Goal: Task Accomplishment & Management: Complete application form

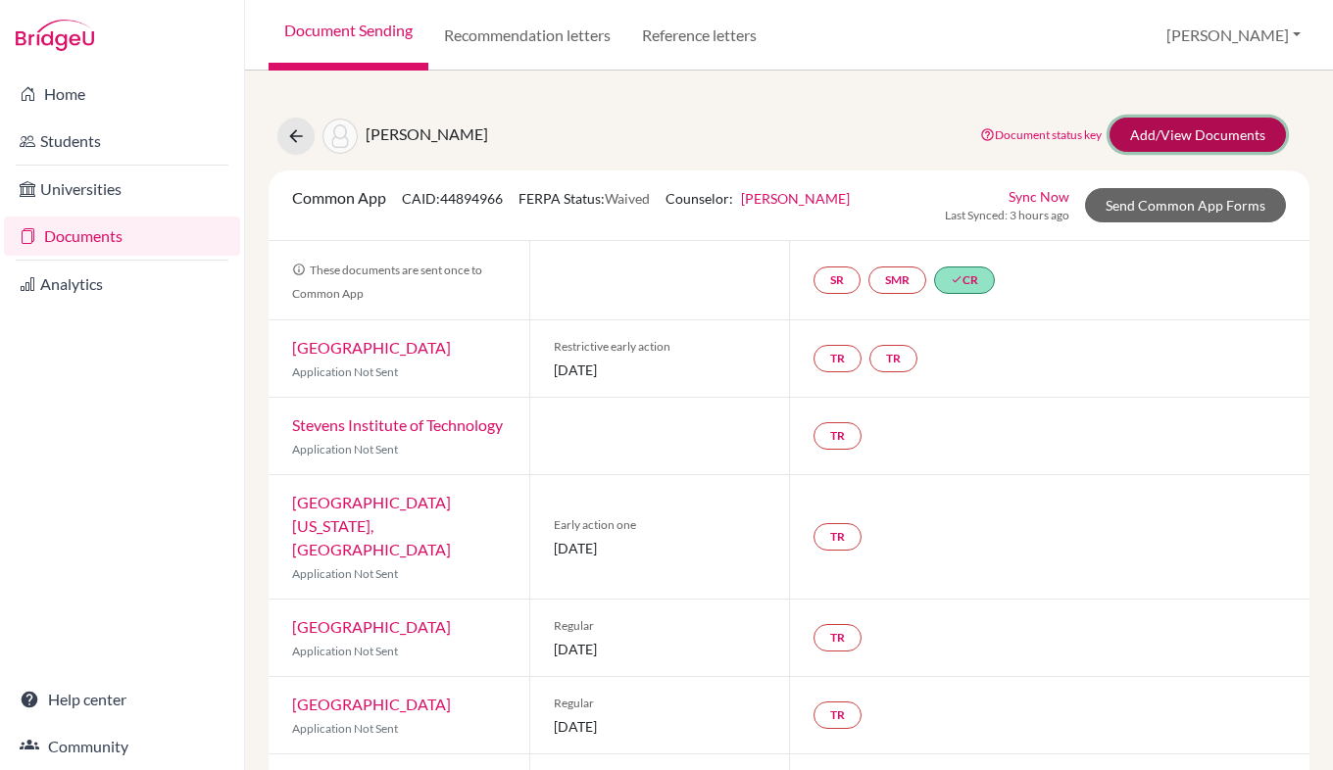
click at [1203, 142] on link "Add/View Documents" at bounding box center [1198, 135] width 176 height 34
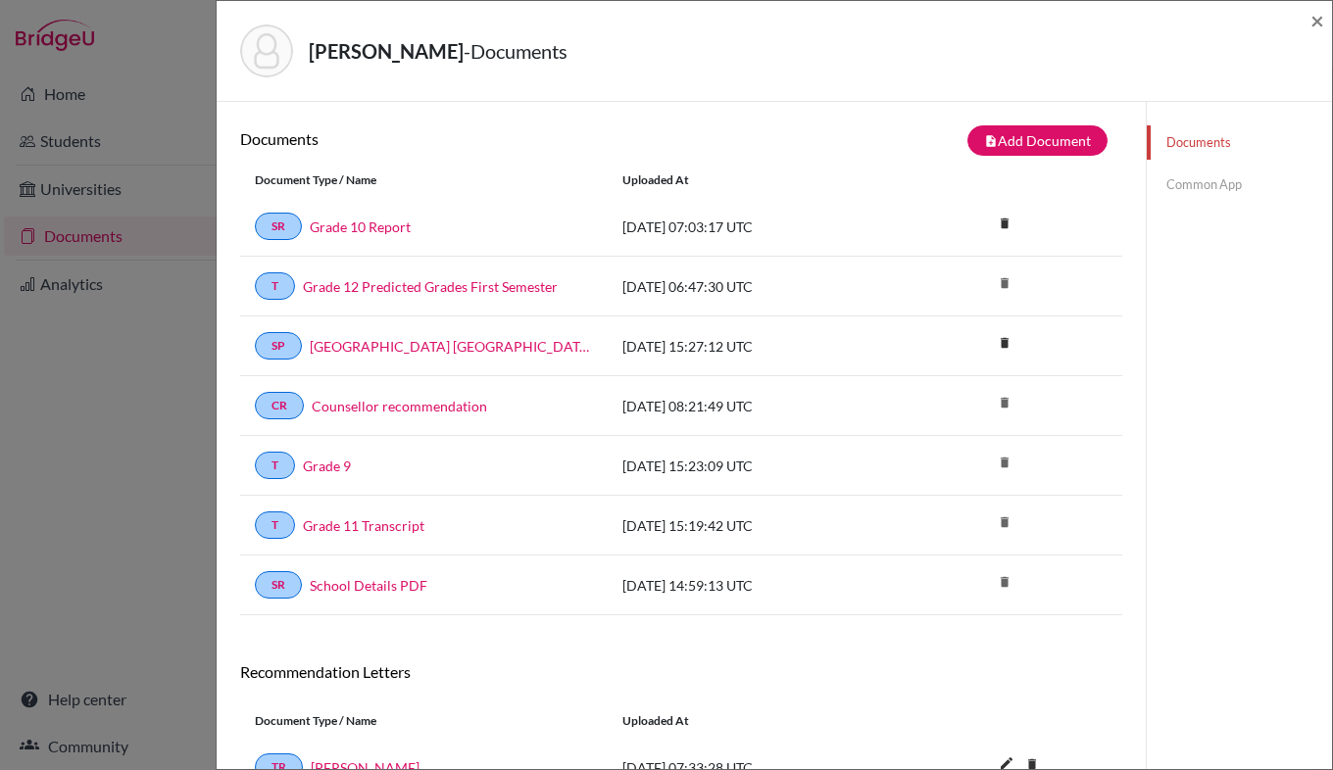
click at [137, 147] on div "[PERSON_NAME] - Documents × Documents note_add Add Document Document type Chang…" at bounding box center [666, 385] width 1333 height 770
click at [1319, 21] on span "×" at bounding box center [1318, 20] width 14 height 28
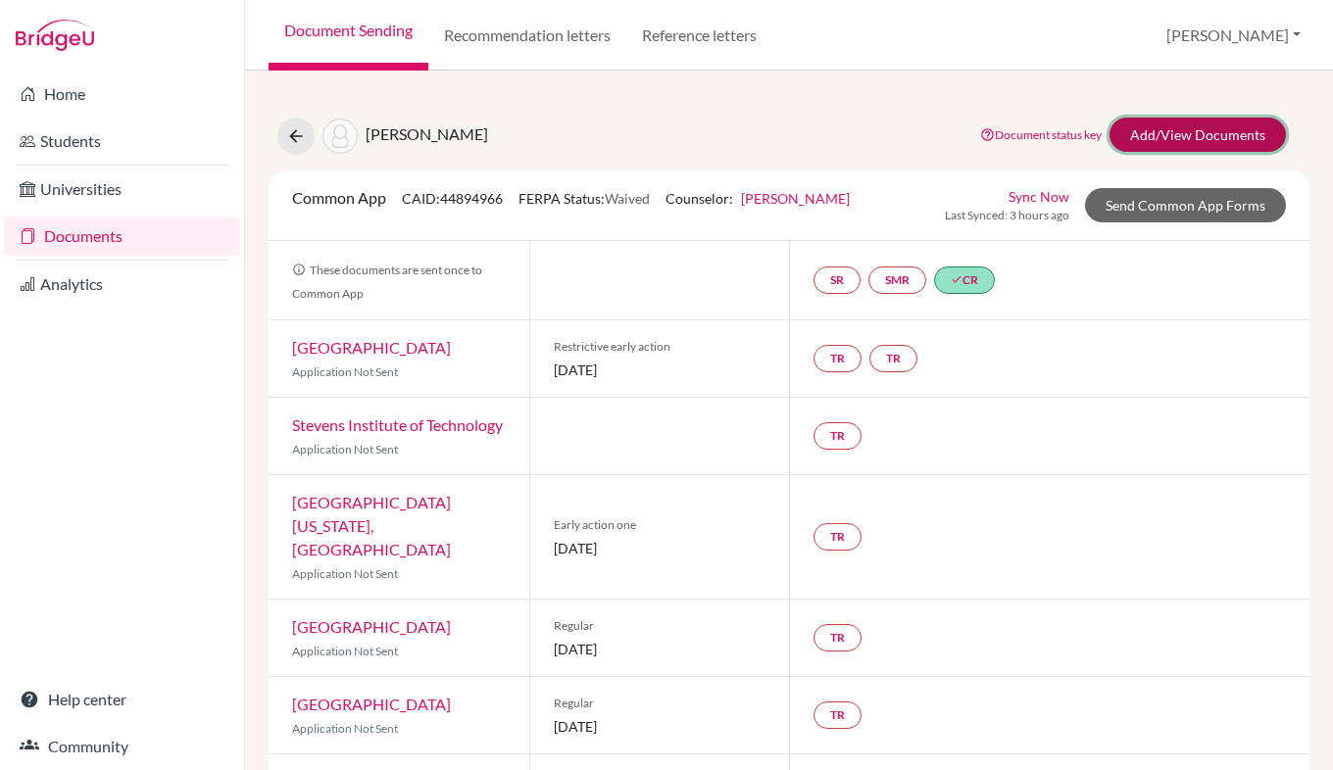
click at [1140, 145] on link "Add/View Documents" at bounding box center [1198, 135] width 176 height 34
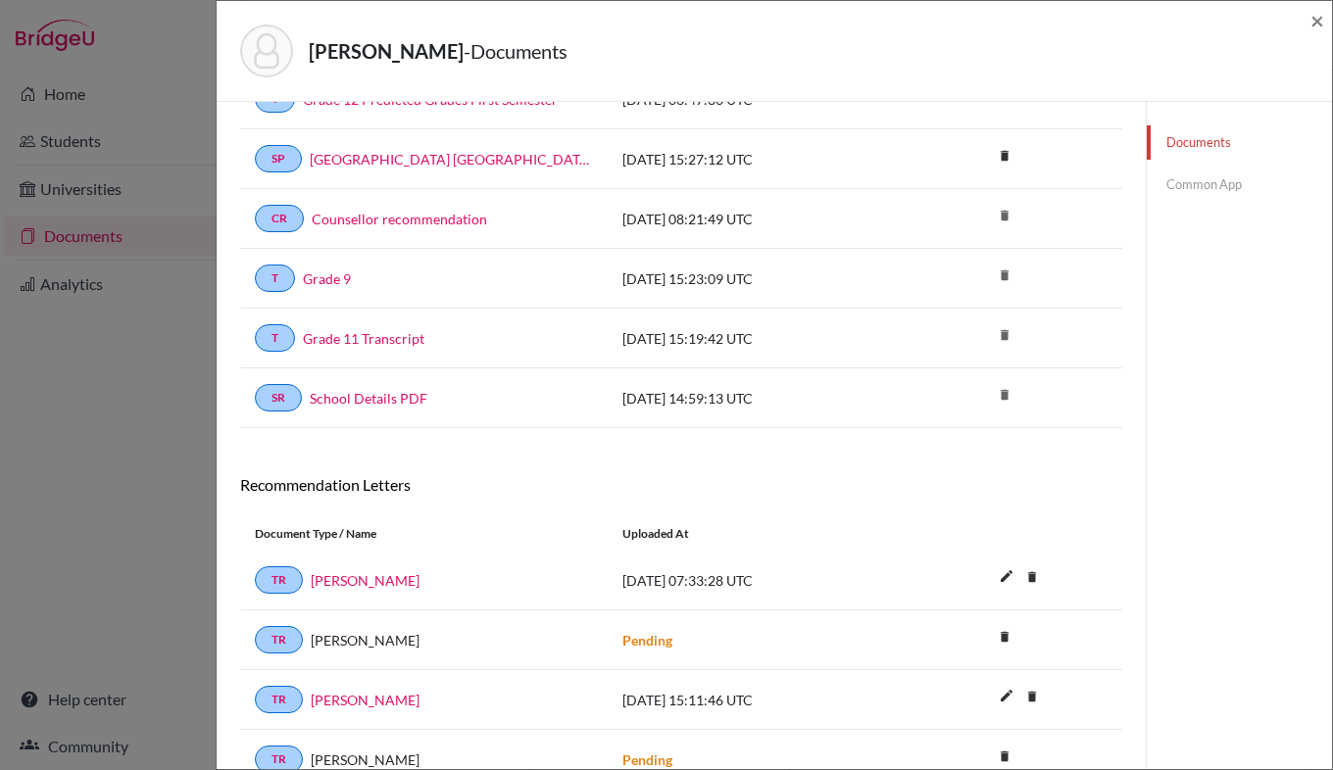
scroll to position [278, 0]
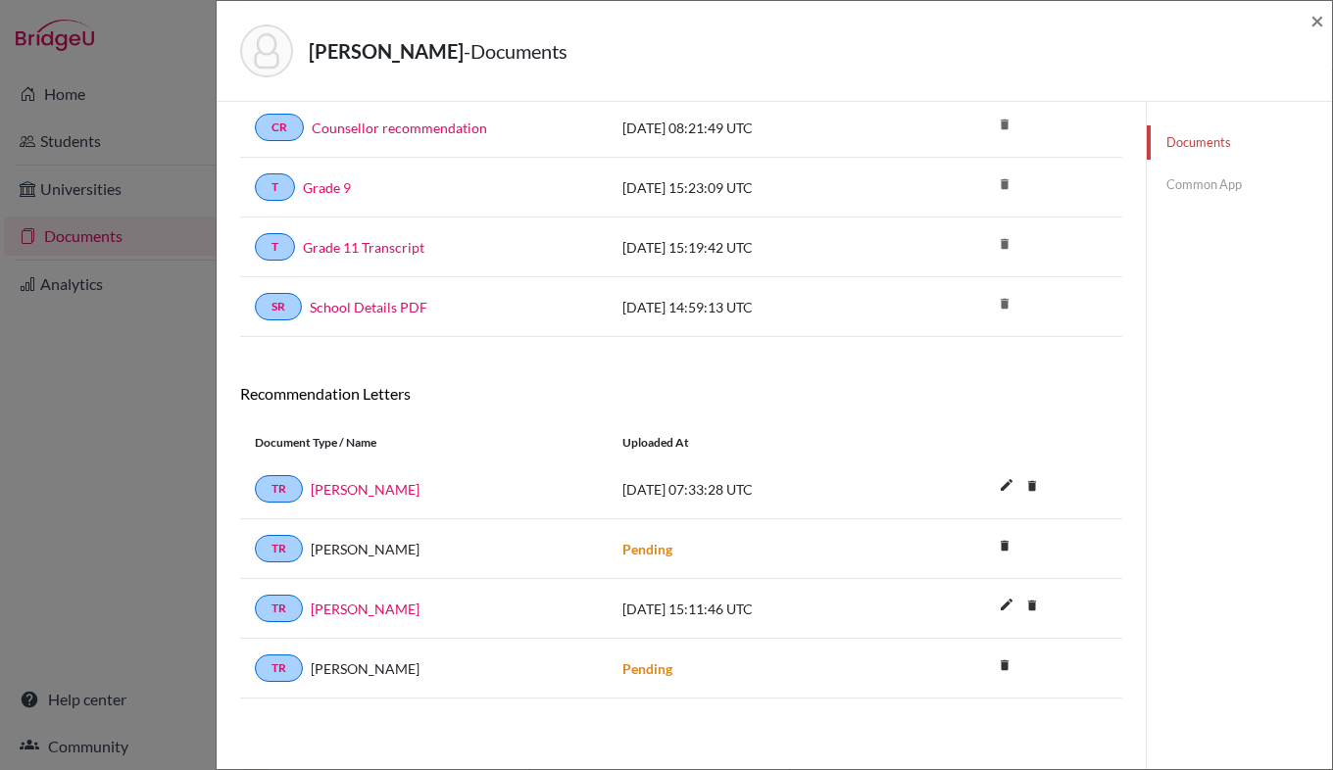
click at [1183, 190] on link "Common App" at bounding box center [1239, 185] width 185 height 34
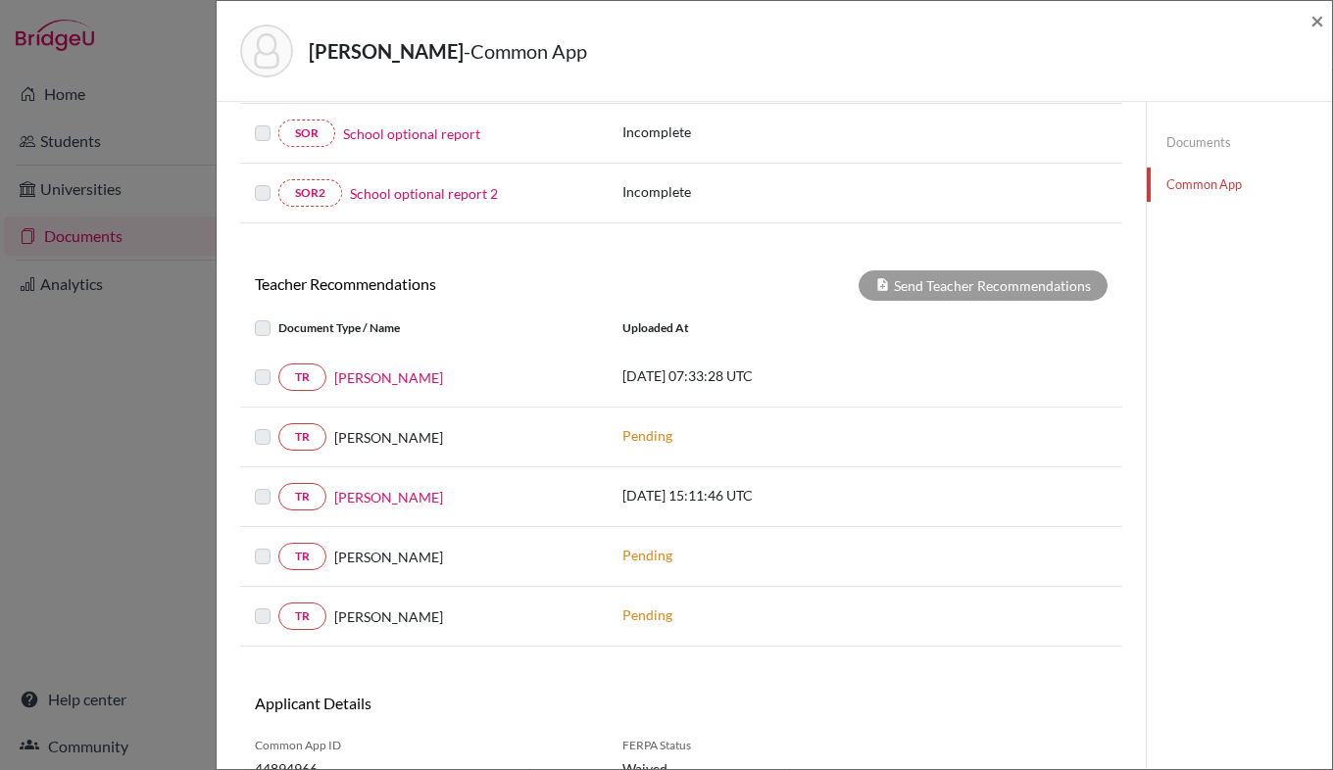
scroll to position [622, 0]
click at [278, 365] on label at bounding box center [278, 365] width 0 height 0
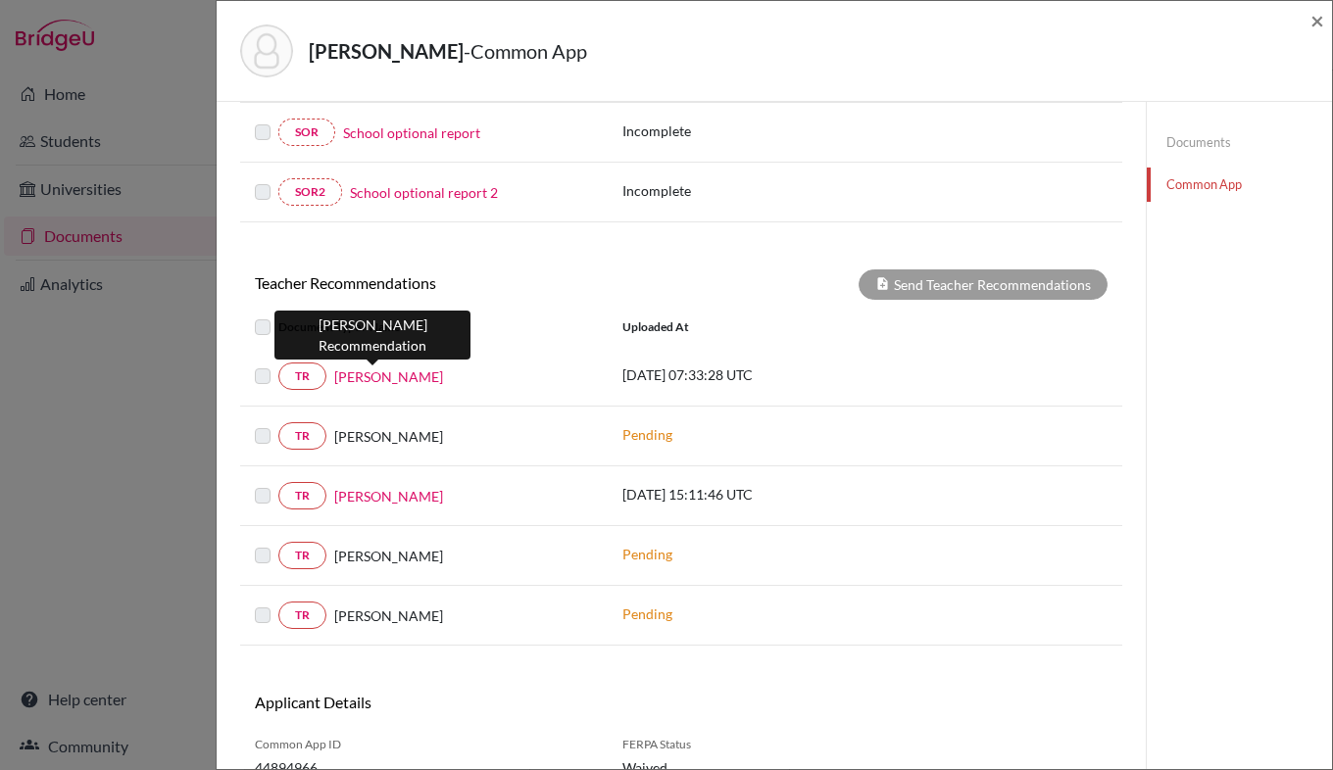
click at [367, 379] on link "[PERSON_NAME]" at bounding box center [388, 377] width 109 height 21
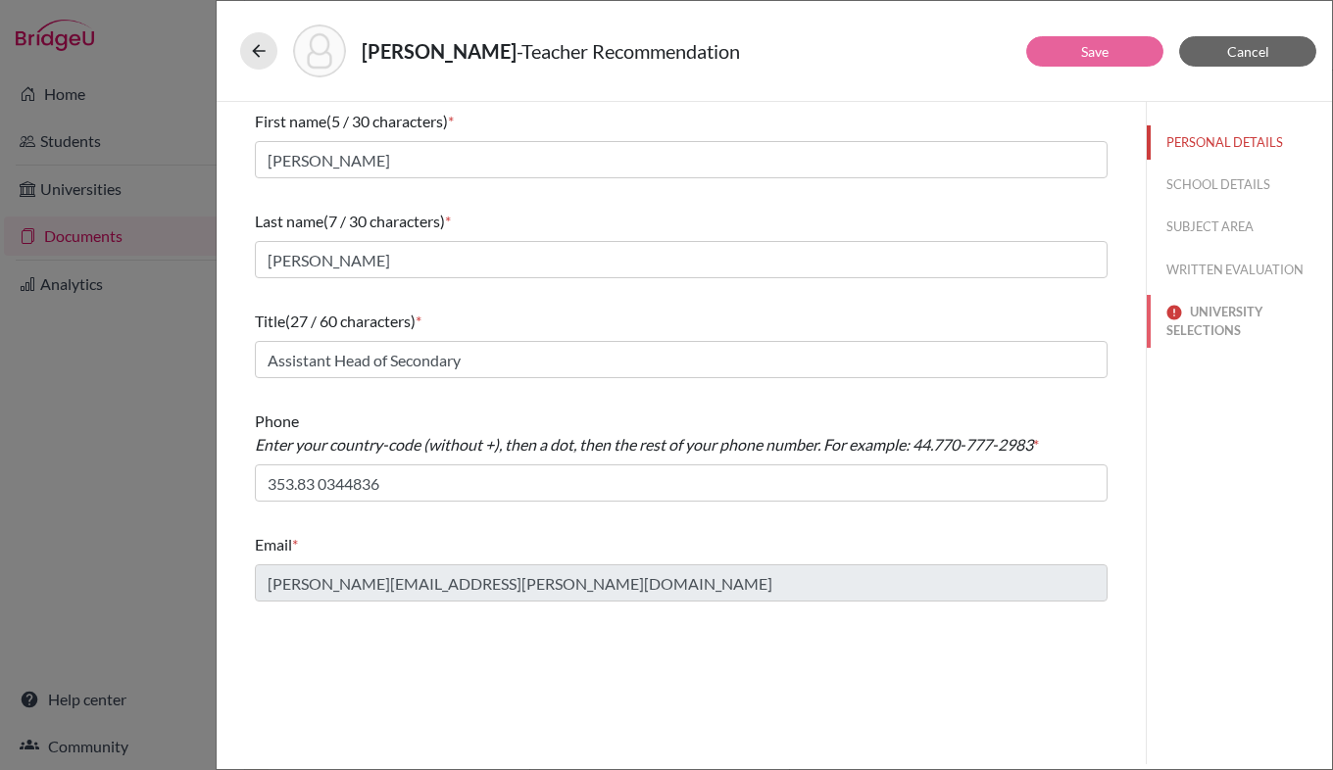
click at [1220, 313] on button "UNIVERSITY SELECTIONS" at bounding box center [1239, 321] width 185 height 53
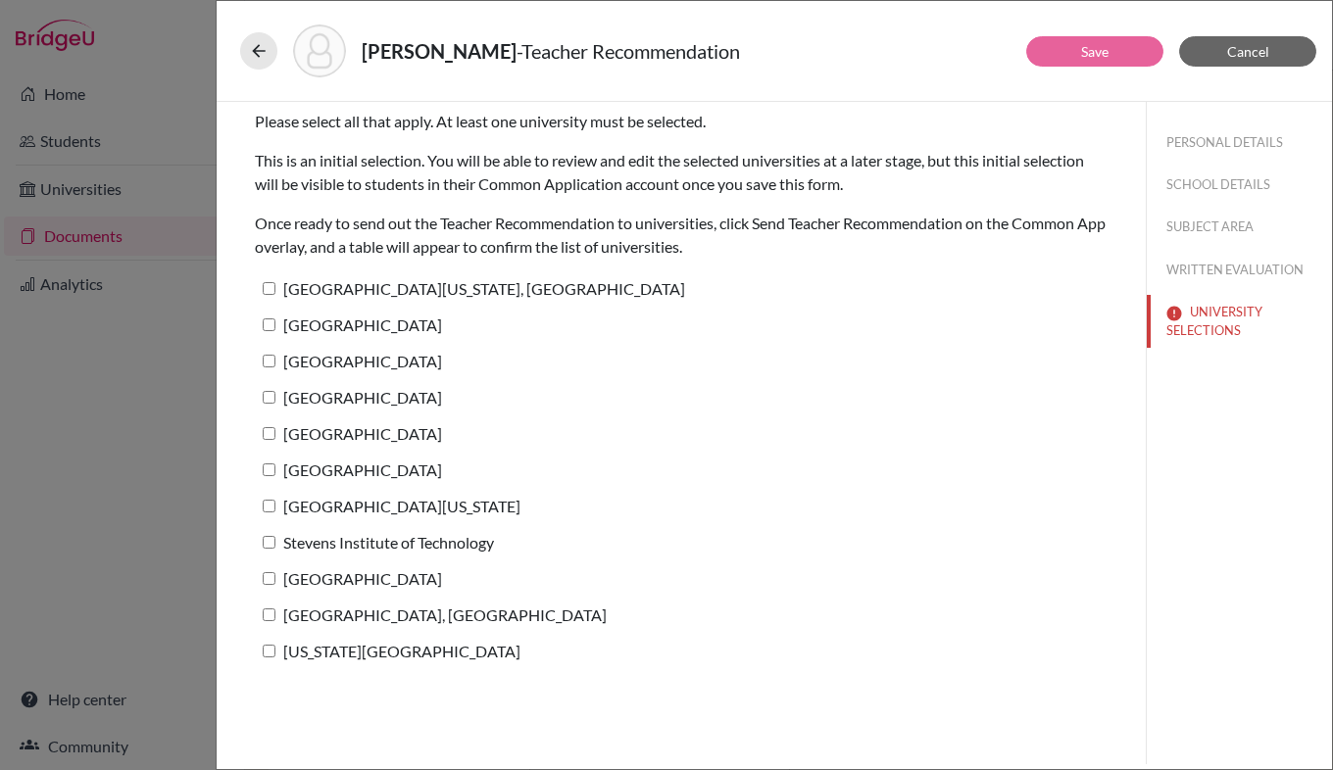
click at [271, 327] on input "[GEOGRAPHIC_DATA]" at bounding box center [269, 325] width 13 height 13
click at [1209, 322] on button "UNIVERSITY SELECTIONS" at bounding box center [1239, 321] width 185 height 53
click at [274, 332] on label "[GEOGRAPHIC_DATA]" at bounding box center [348, 325] width 187 height 28
click at [274, 331] on input "[GEOGRAPHIC_DATA]" at bounding box center [269, 325] width 13 height 13
checkbox input "false"
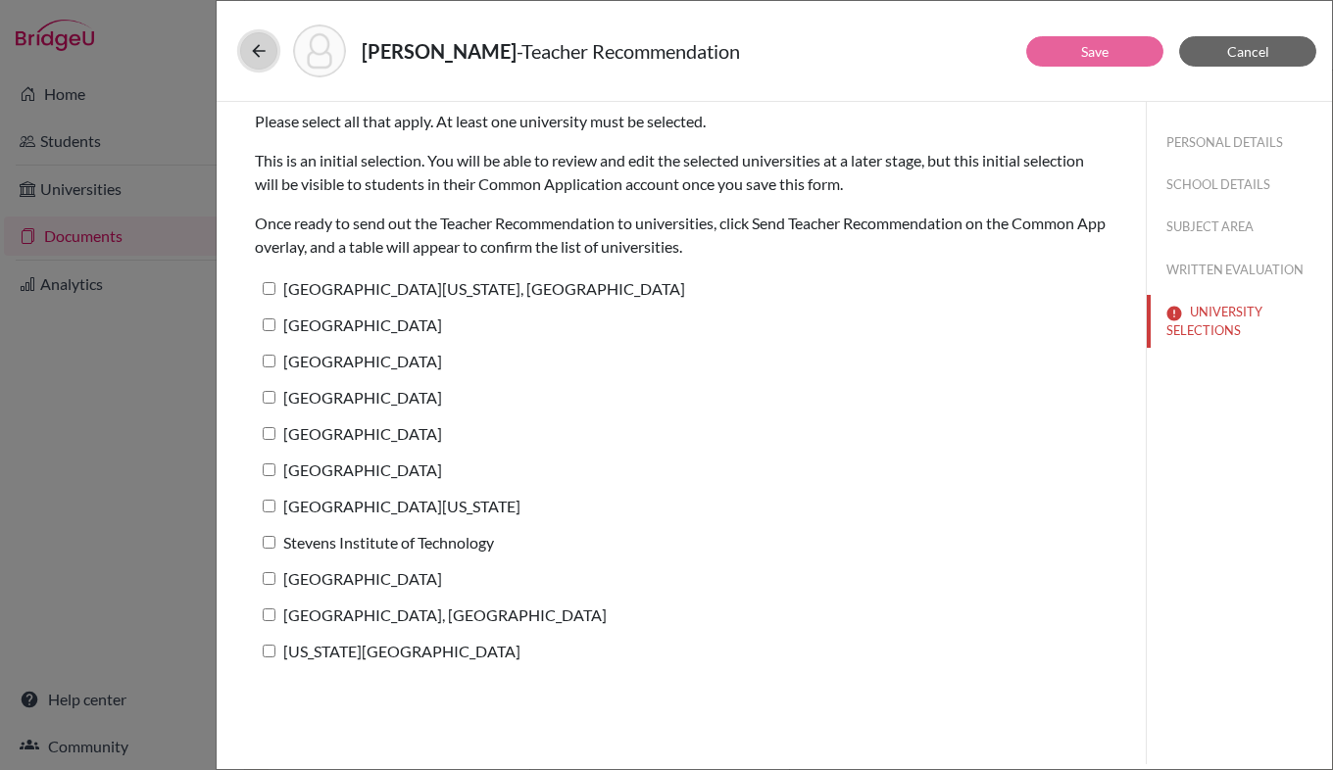
click at [260, 48] on icon at bounding box center [259, 51] width 20 height 20
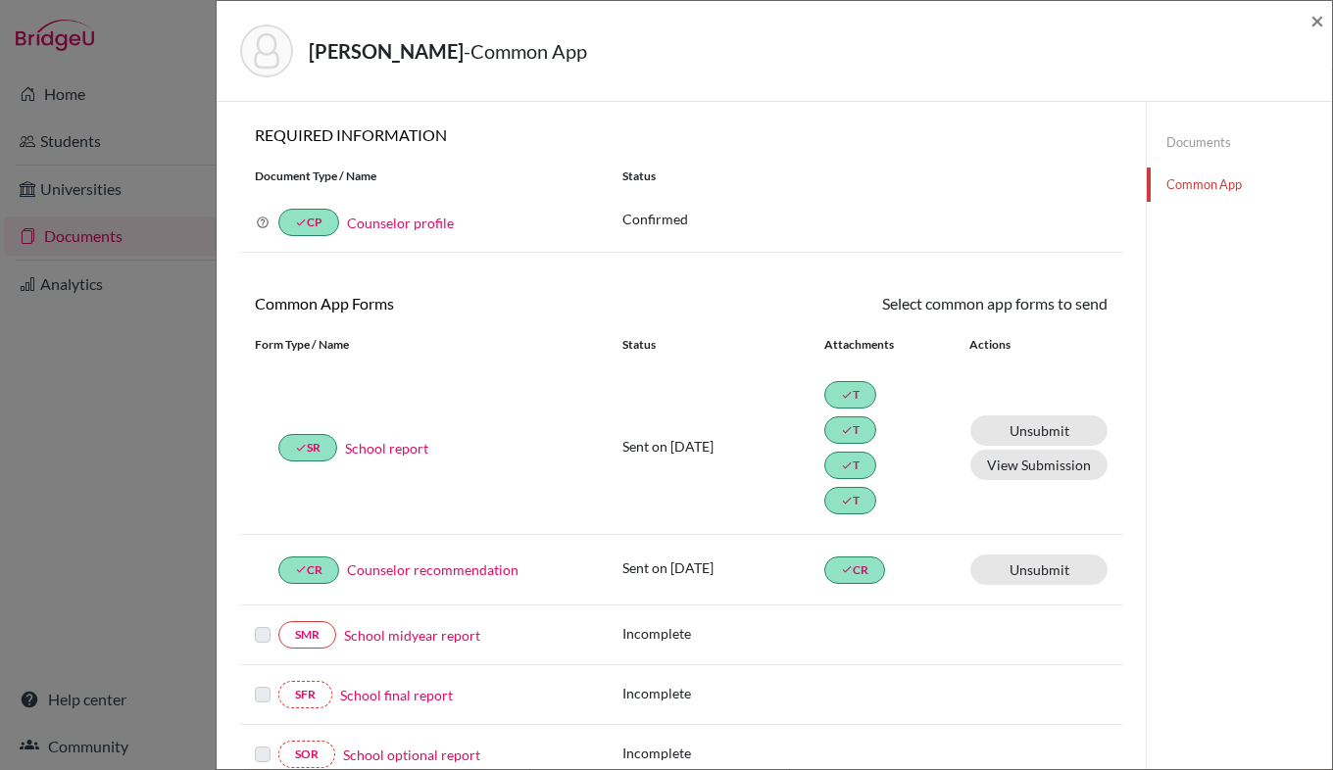
click at [153, 49] on div "[PERSON_NAME] - Common App × × REQUIRED INFORMATION Document Type / Name Status…" at bounding box center [666, 385] width 1333 height 770
click at [1317, 20] on span "×" at bounding box center [1318, 20] width 14 height 28
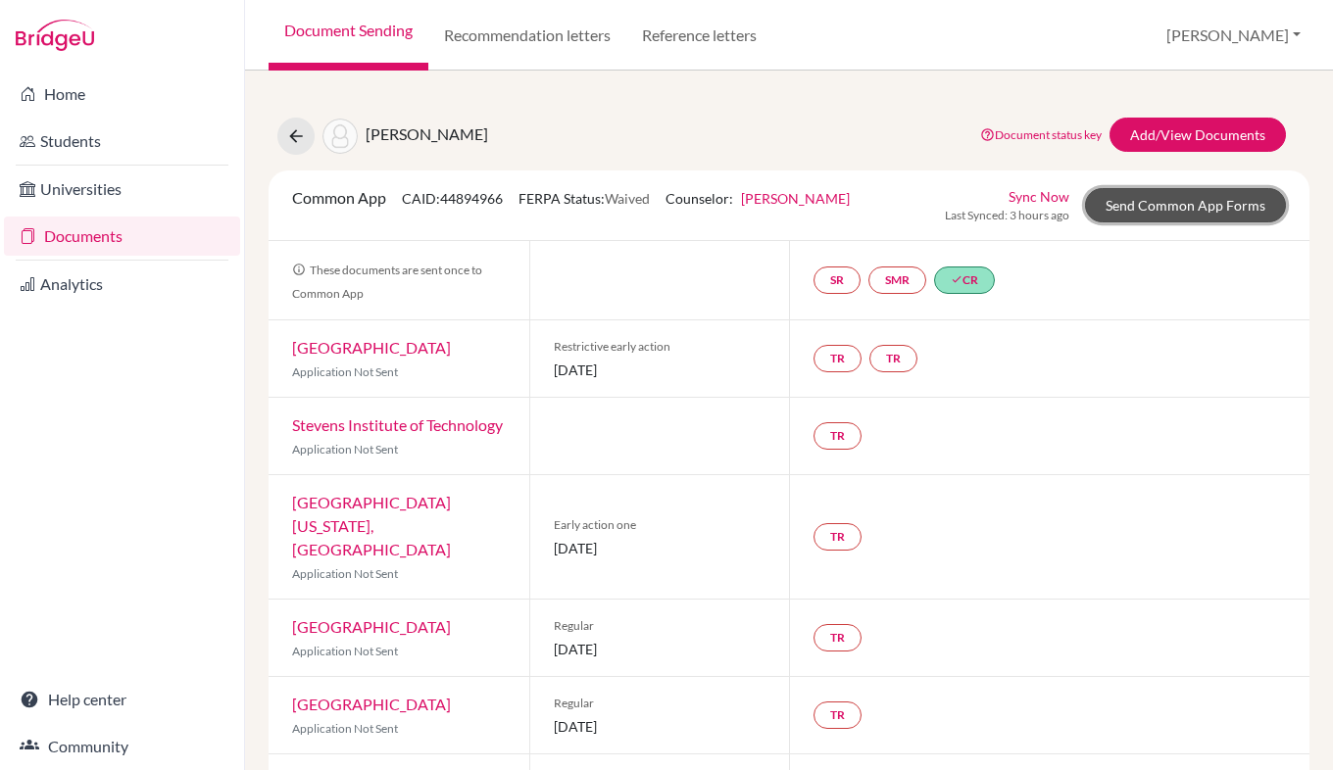
click at [1172, 208] on link "Send Common App Forms" at bounding box center [1185, 205] width 201 height 34
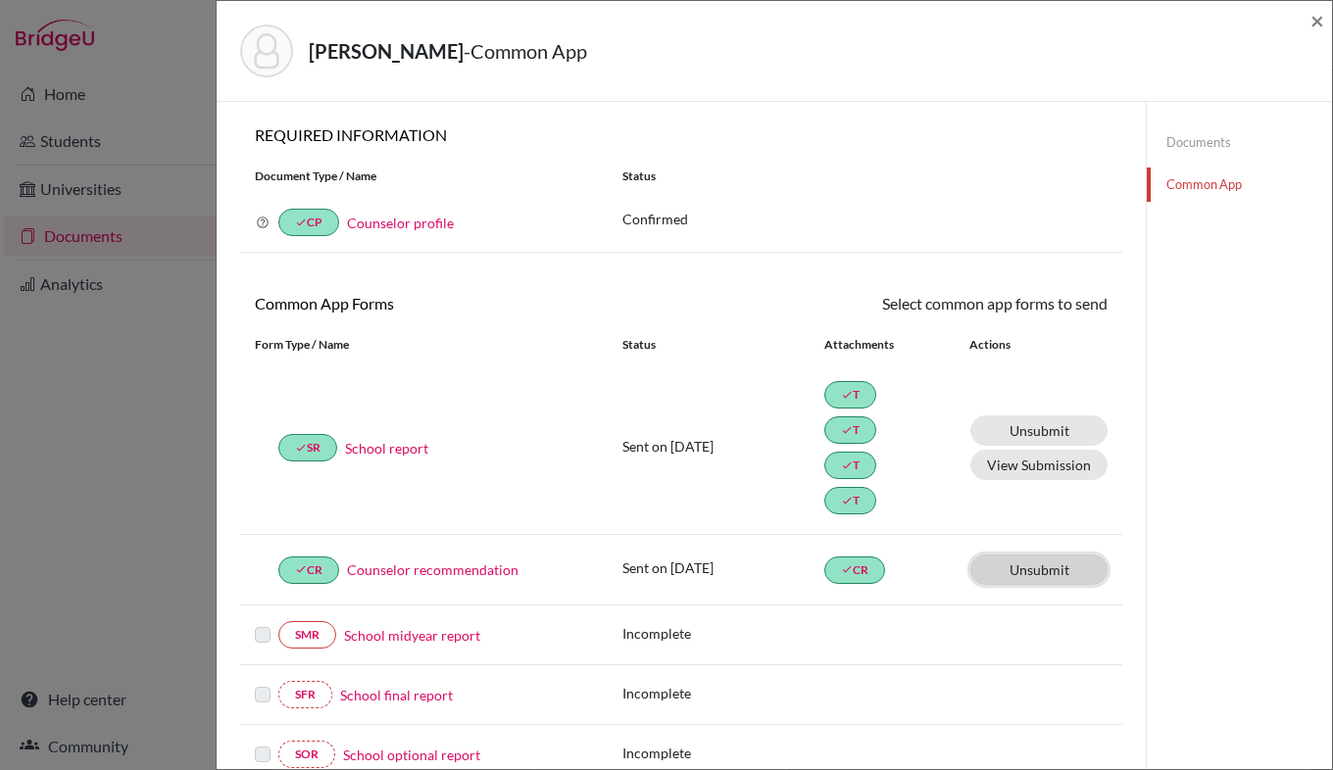
click at [1026, 582] on link "Unsubmit This document will be un-submitted from all Common App universities it…" at bounding box center [1038, 570] width 137 height 30
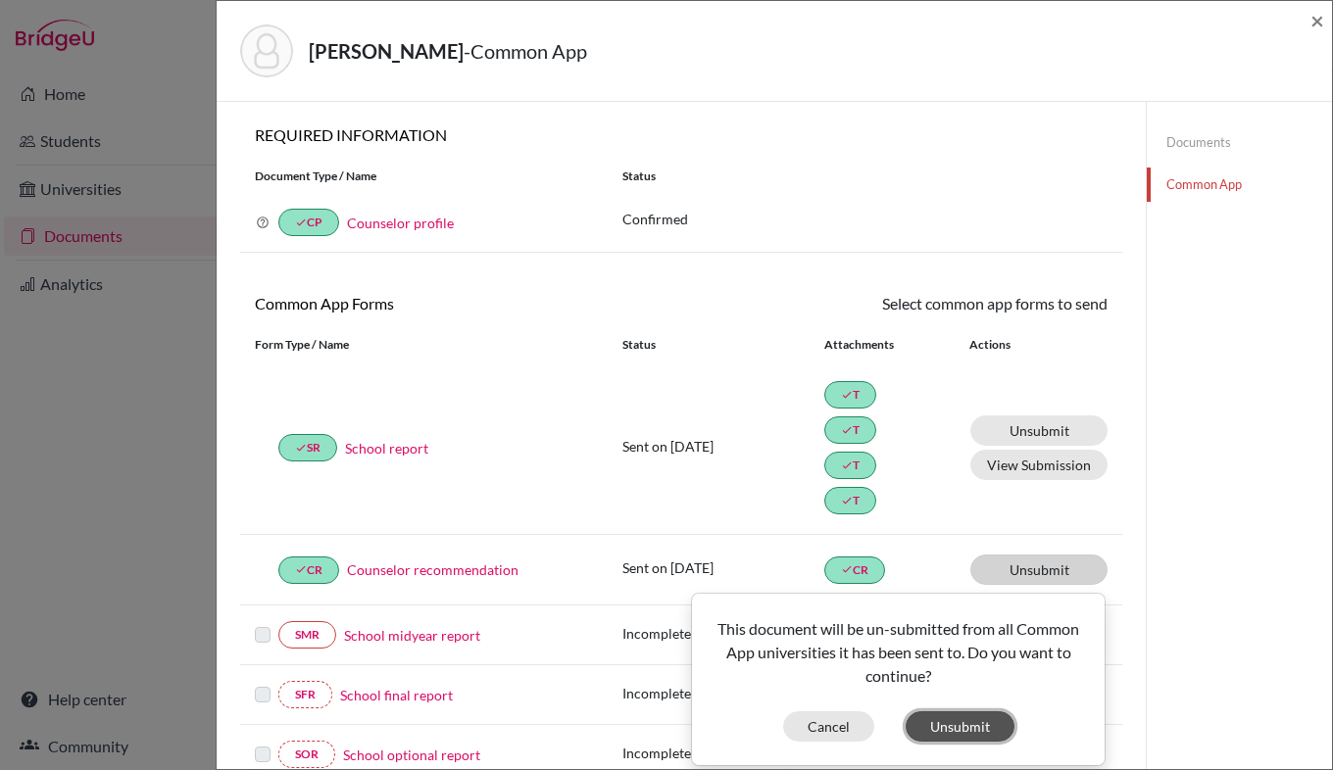
click at [943, 726] on button "Unsubmit" at bounding box center [960, 727] width 109 height 30
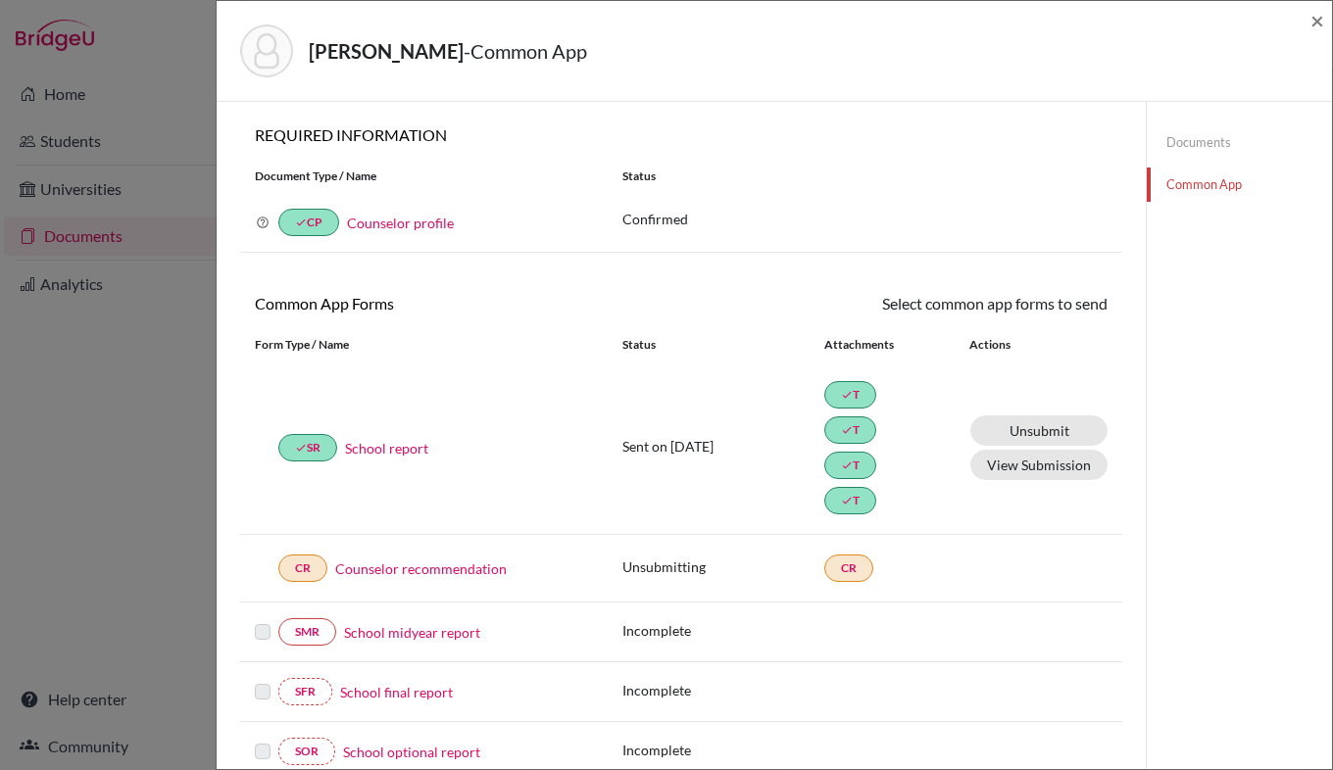
click at [471, 564] on link "Counselor recommendation" at bounding box center [421, 569] width 172 height 21
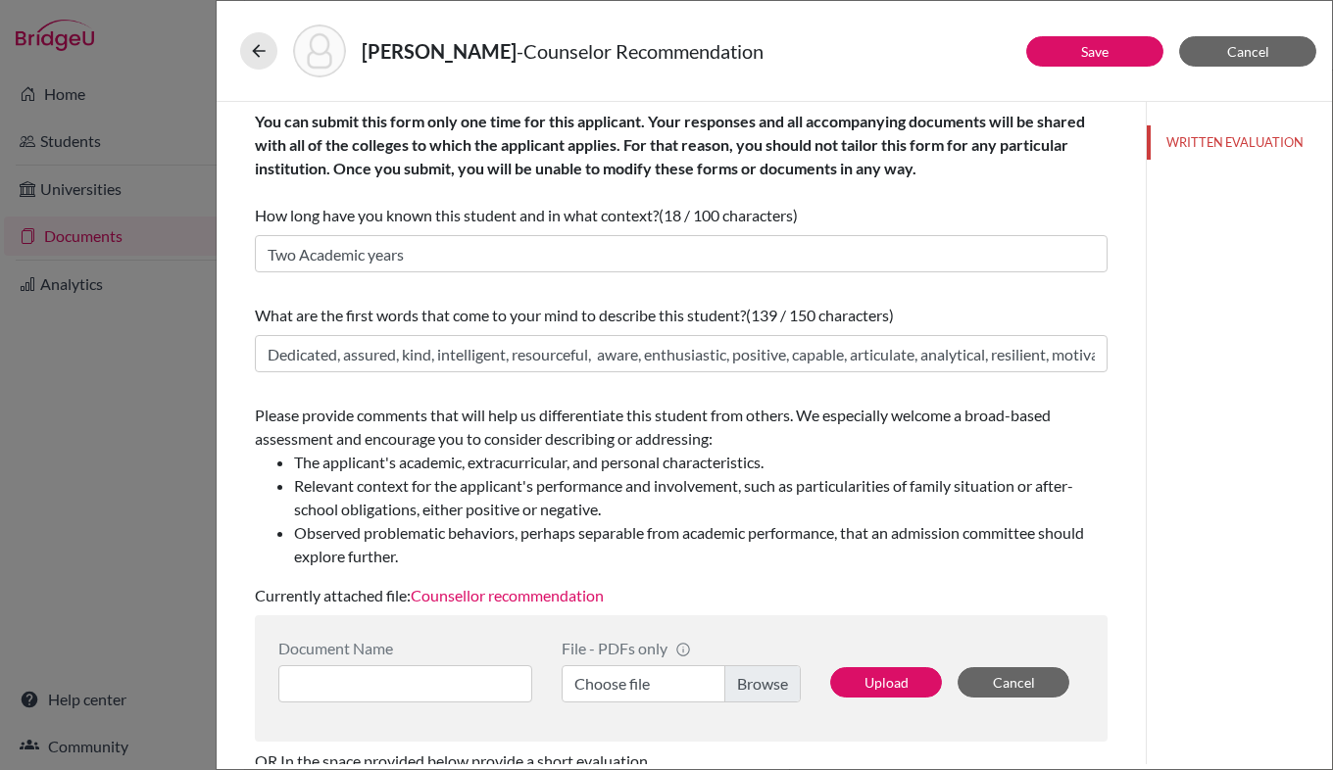
click at [559, 596] on link "Counsellor recommendation" at bounding box center [507, 595] width 193 height 19
click at [269, 45] on button at bounding box center [258, 50] width 37 height 37
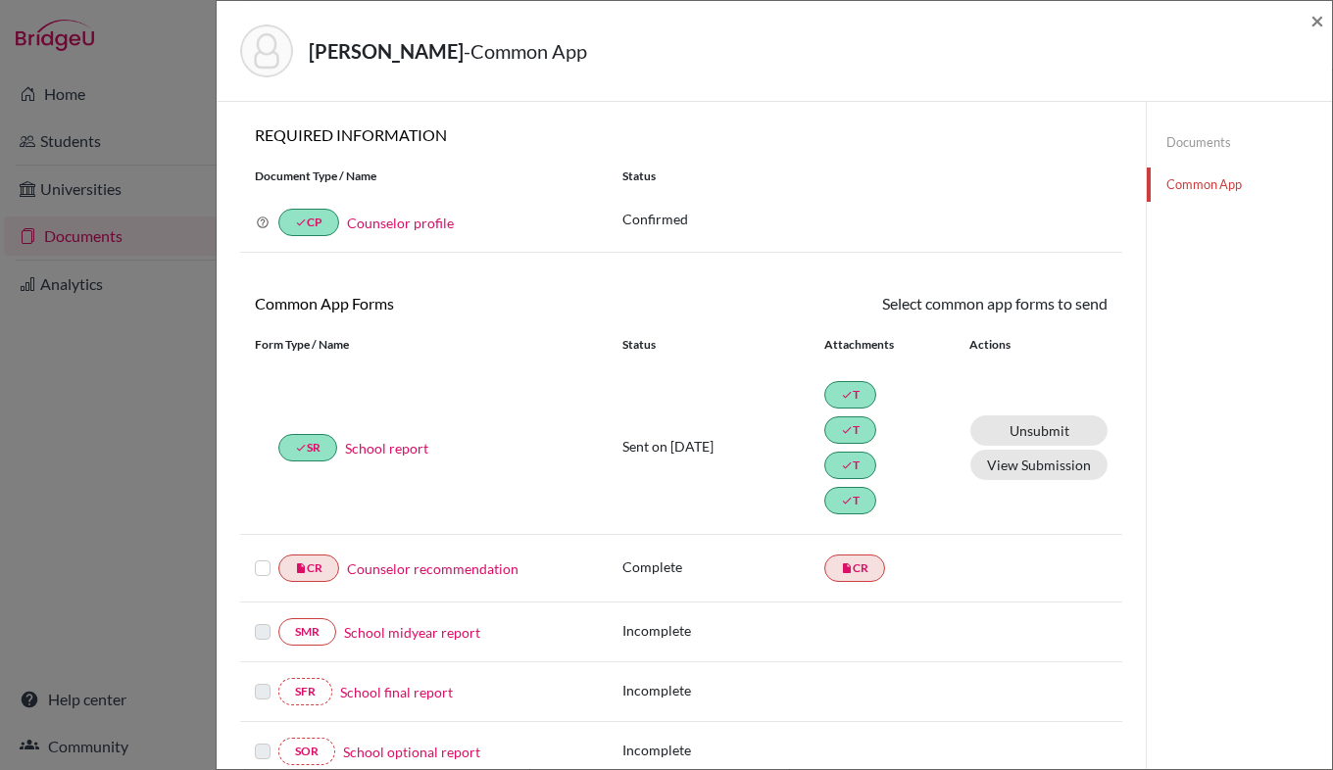
click at [143, 72] on div "[PERSON_NAME] - Common App × × REQUIRED INFORMATION Document Type / Name Status…" at bounding box center [666, 385] width 1333 height 770
click at [1314, 23] on span "×" at bounding box center [1318, 20] width 14 height 28
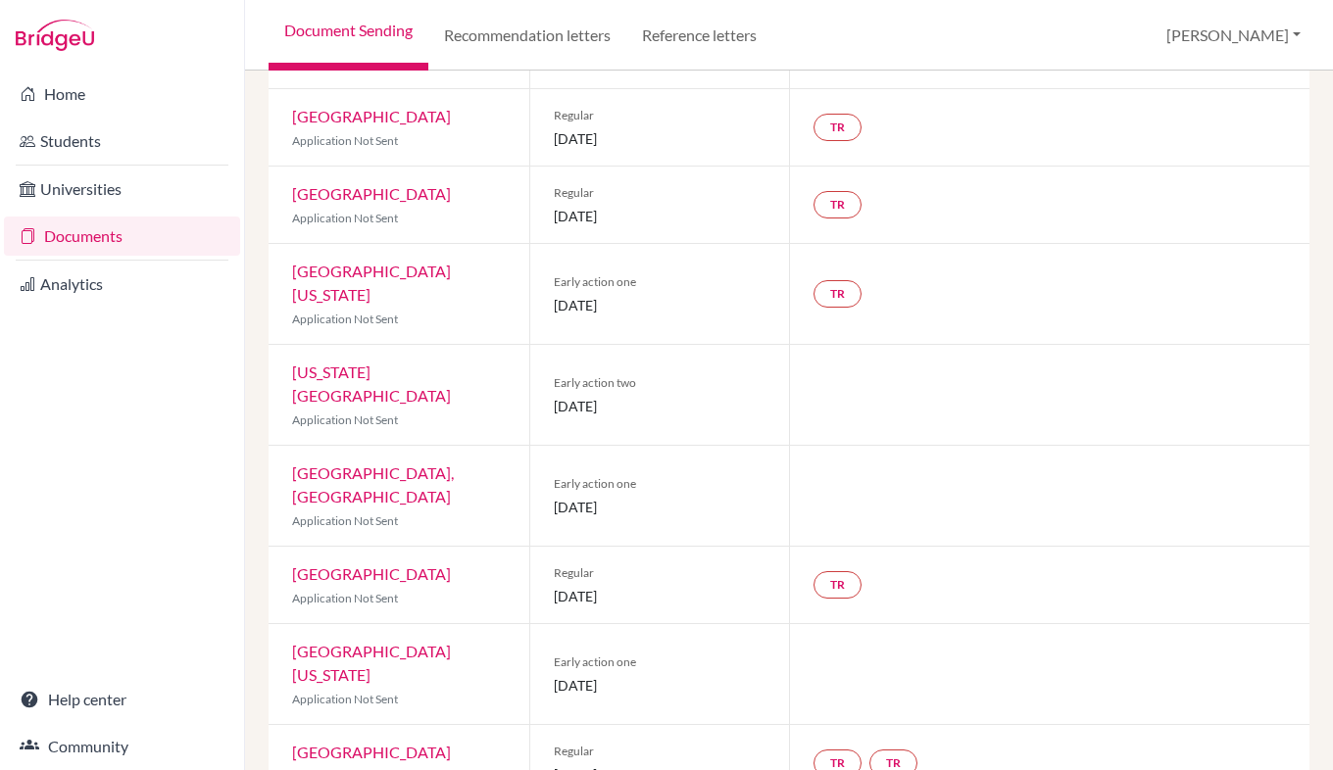
scroll to position [620, 0]
